Goal: Navigation & Orientation: Find specific page/section

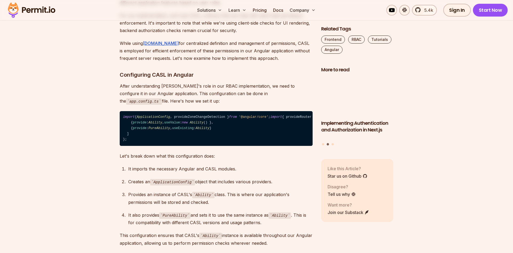
scroll to position [2058, 0]
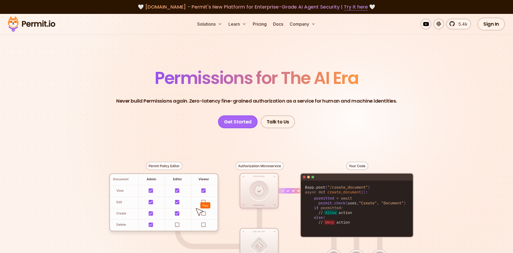
click at [242, 119] on link "Get Started" at bounding box center [238, 121] width 40 height 13
click at [282, 25] on link "Docs" at bounding box center [278, 24] width 14 height 11
